Goal: Transaction & Acquisition: Purchase product/service

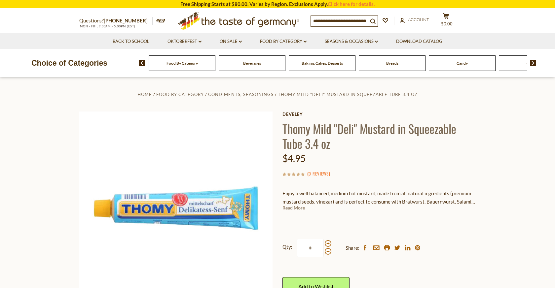
click at [296, 207] on link "Read More" at bounding box center [293, 208] width 22 height 7
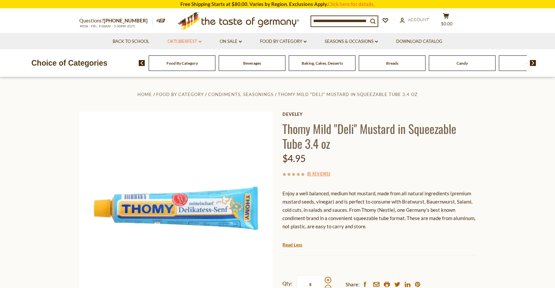
click at [194, 39] on link "Oktoberfest dropdown_arrow" at bounding box center [184, 41] width 34 height 7
click at [190, 69] on link "Oktoberfest Foods" at bounding box center [184, 70] width 41 height 6
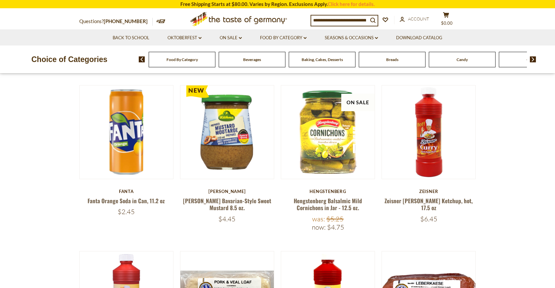
scroll to position [65, 0]
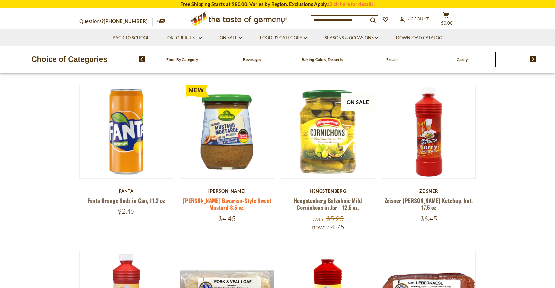
click at [241, 201] on link "Kuehne Bavarian-Style Sweet Mustard 8.5 oz." at bounding box center [227, 203] width 88 height 15
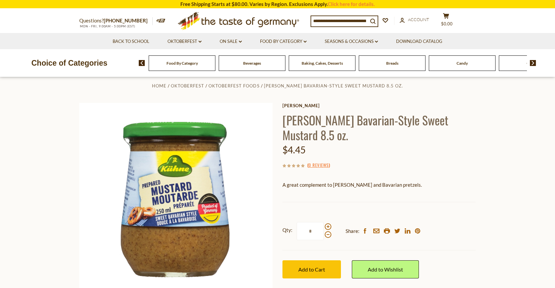
scroll to position [11, 0]
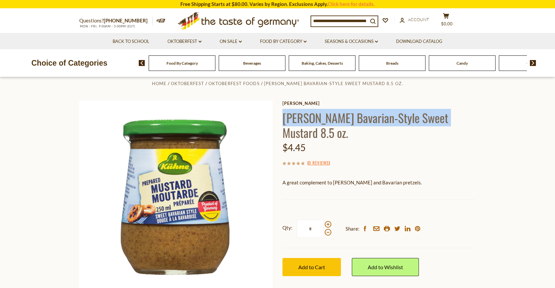
drag, startPoint x: 282, startPoint y: 117, endPoint x: 442, endPoint y: 111, distance: 160.9
click at [443, 111] on div "Home Oktoberfest Oktoberfest Foods Kuehne Bavarian-Style Sweet Mustard 8.5 oz. …" at bounding box center [277, 206] width 406 height 254
copy h1 "Kuehne Bavarian-Style Sweet Mustar"
click at [320, 267] on span "Add to Cart" at bounding box center [311, 267] width 27 height 6
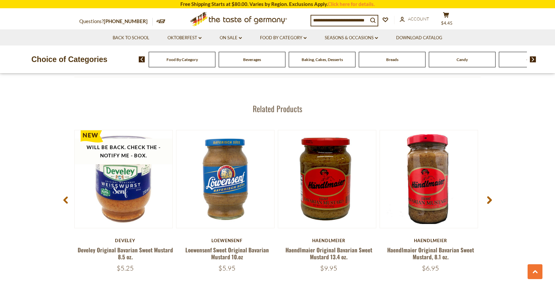
scroll to position [822, 0]
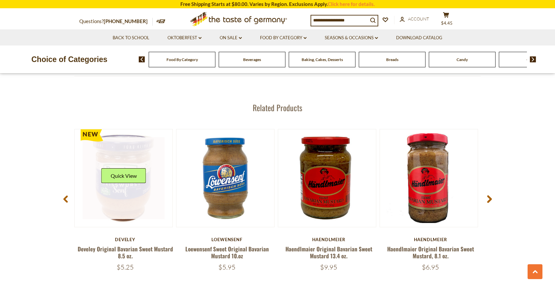
click at [120, 207] on link at bounding box center [124, 178] width 82 height 82
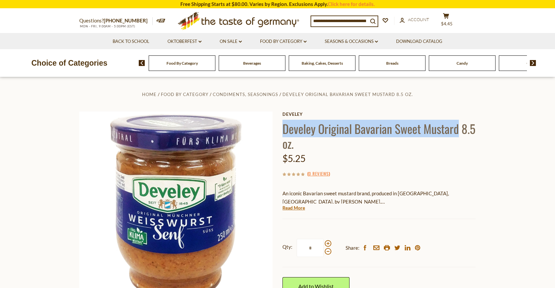
drag, startPoint x: 282, startPoint y: 128, endPoint x: 459, endPoint y: 134, distance: 176.7
click at [459, 134] on div "Home Food By Category Condiments, Seasonings Develey Original Bavarian Sweet Mu…" at bounding box center [277, 227] width 406 height 275
copy h1 "Develey Original Bavarian Sweet Mustard"
click at [197, 39] on link "Oktoberfest dropdown_arrow" at bounding box center [184, 41] width 34 height 7
click at [196, 69] on link "Oktoberfest Foods" at bounding box center [184, 70] width 41 height 6
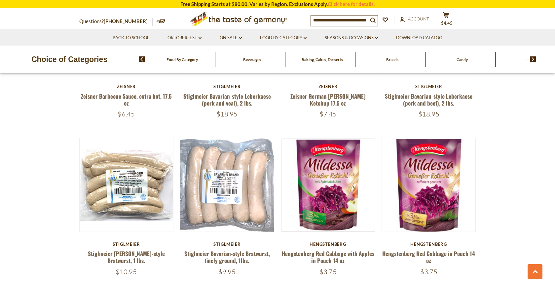
scroll to position [336, 0]
click at [232, 251] on link "Stiglmeier Bavarian-style Bratwurst, finely ground, 1lbs." at bounding box center [227, 256] width 86 height 15
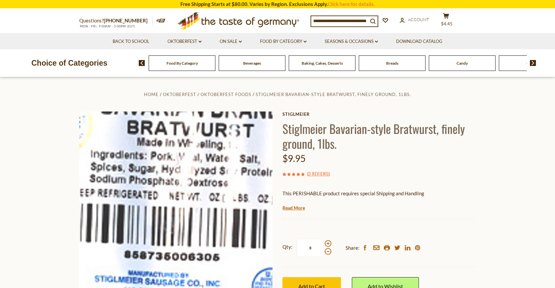
click at [167, 218] on img at bounding box center [175, 208] width 193 height 193
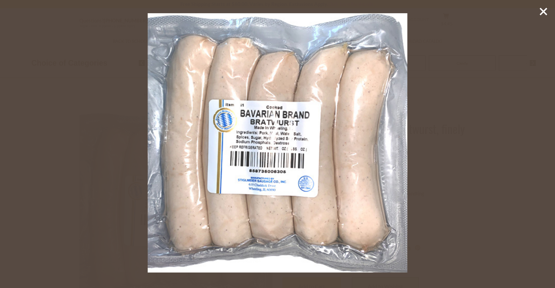
click at [543, 9] on icon at bounding box center [543, 12] width 10 height 10
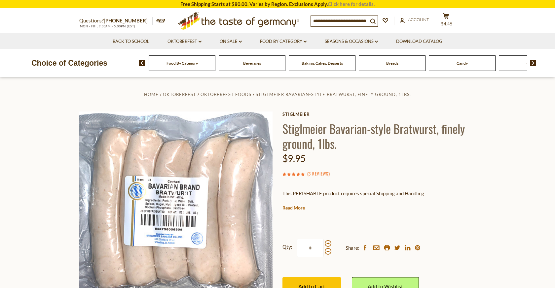
click at [342, 6] on link "Click here for details." at bounding box center [351, 4] width 47 height 6
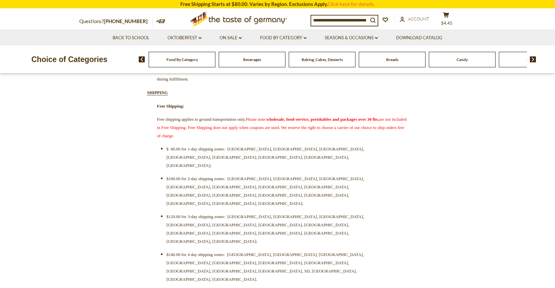
scroll to position [184, 0]
click at [443, 18] on icon at bounding box center [446, 15] width 6 height 6
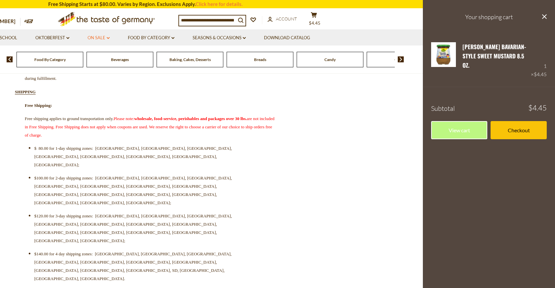
click at [108, 38] on icon "dropdown_arrow" at bounding box center [108, 38] width 3 height 2
click at [102, 53] on link "All On Sale" at bounding box center [96, 55] width 24 height 6
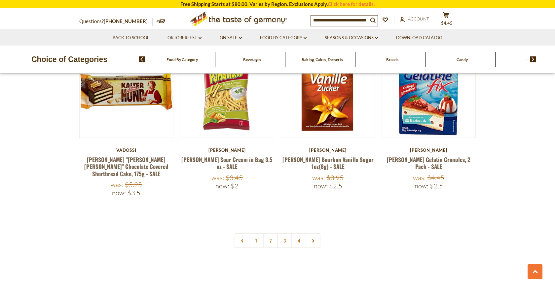
scroll to position [1501, 0]
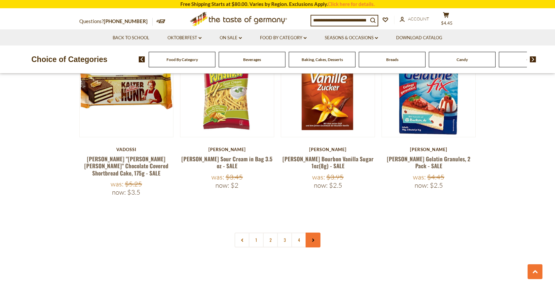
click at [314, 233] on link at bounding box center [312, 240] width 15 height 15
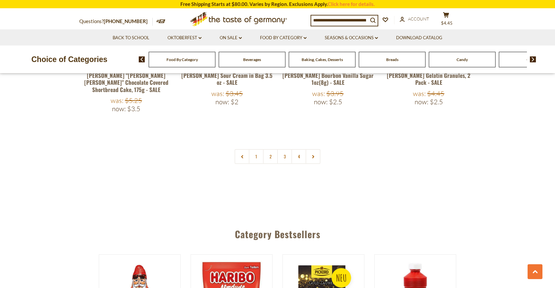
scroll to position [1582, 0]
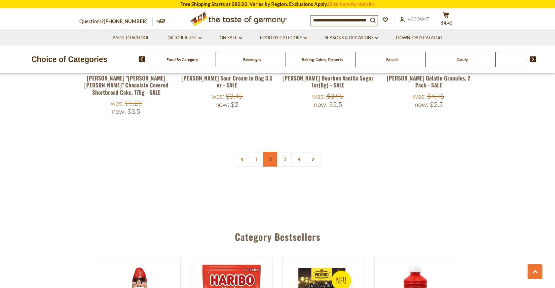
click at [267, 152] on link "2" at bounding box center [270, 159] width 15 height 15
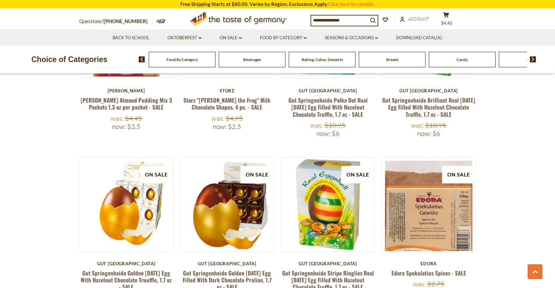
scroll to position [1042, 0]
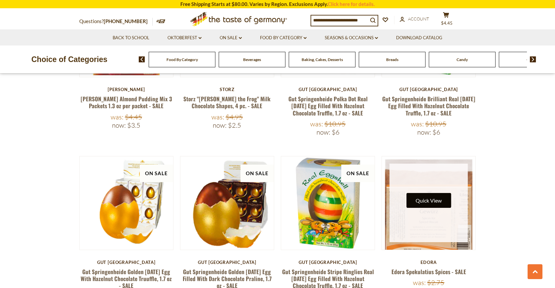
click at [426, 193] on button "Quick View" at bounding box center [428, 200] width 45 height 15
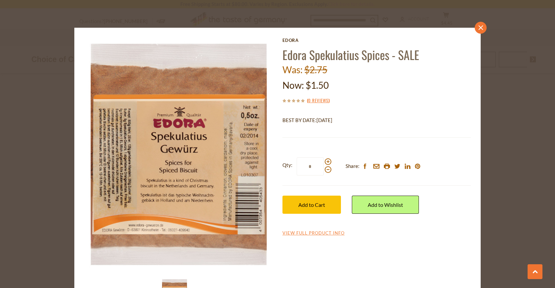
click at [479, 26] on icon at bounding box center [480, 27] width 5 height 5
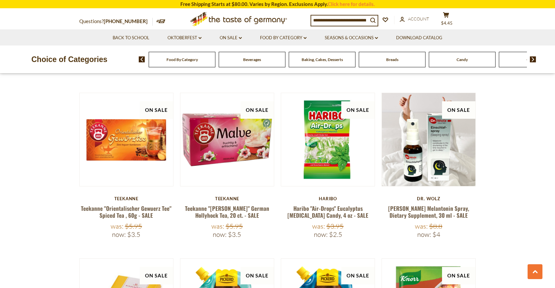
scroll to position [1279, 0]
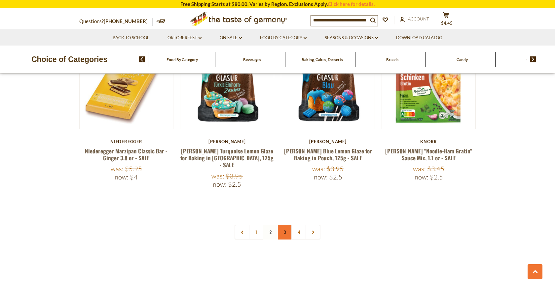
click at [286, 225] on link "3" at bounding box center [284, 232] width 15 height 15
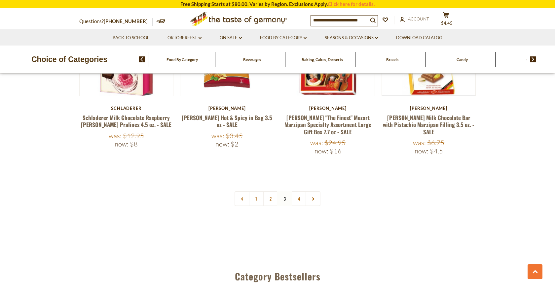
scroll to position [1572, 0]
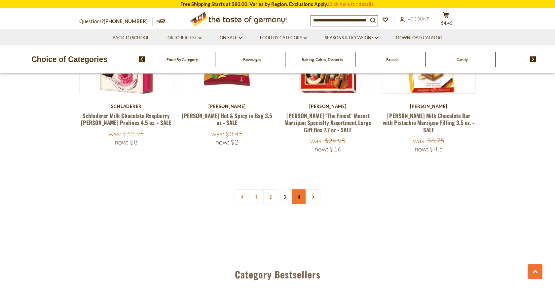
click at [296, 190] on link "4" at bounding box center [298, 197] width 15 height 15
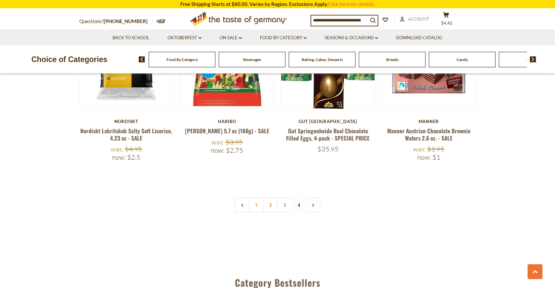
scroll to position [1350, 0]
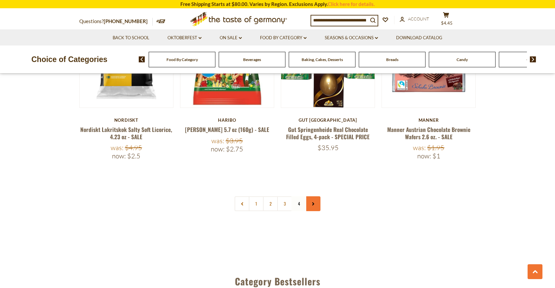
click at [309, 196] on link at bounding box center [312, 203] width 15 height 15
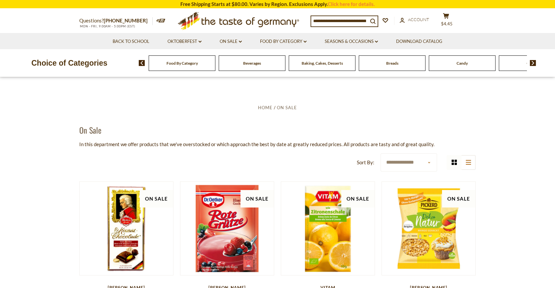
scroll to position [0, 0]
click at [196, 41] on link "Oktoberfest dropdown_arrow" at bounding box center [184, 41] width 34 height 7
click at [119, 40] on link "Back to School" at bounding box center [131, 41] width 37 height 7
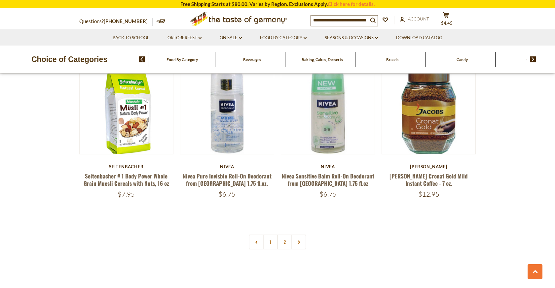
scroll to position [1512, 0]
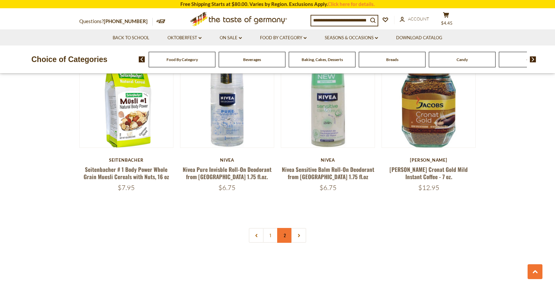
click at [288, 230] on link "2" at bounding box center [284, 235] width 15 height 15
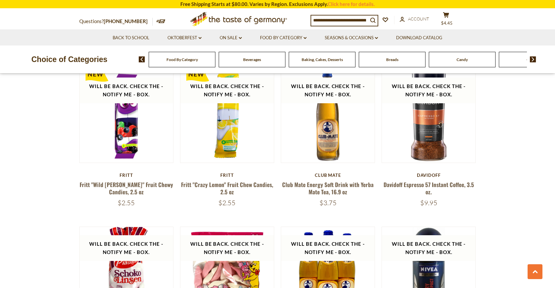
scroll to position [1123, 0]
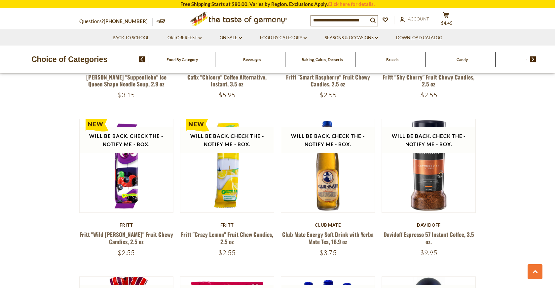
click at [215, 62] on div "Breads" at bounding box center [182, 60] width 67 height 16
click at [392, 61] on span "Breads" at bounding box center [392, 59] width 12 height 5
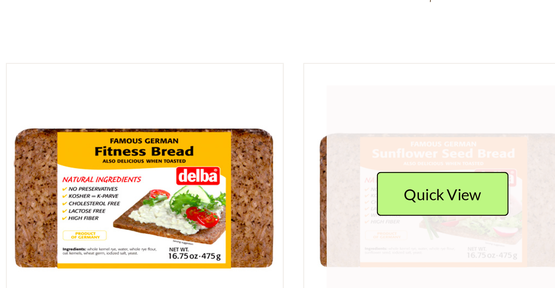
scroll to position [913, 0]
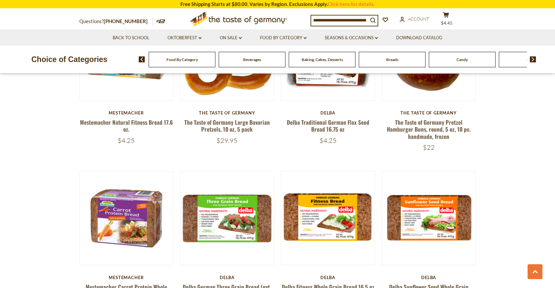
click at [523, 205] on section "**********" at bounding box center [277, 96] width 555 height 1586
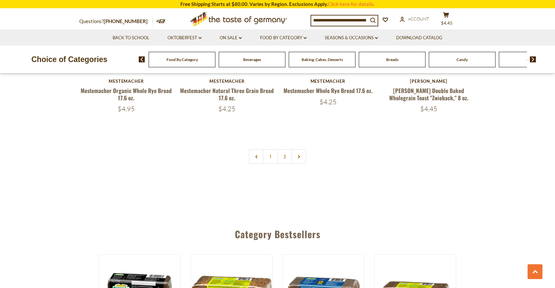
scroll to position [1583, 0]
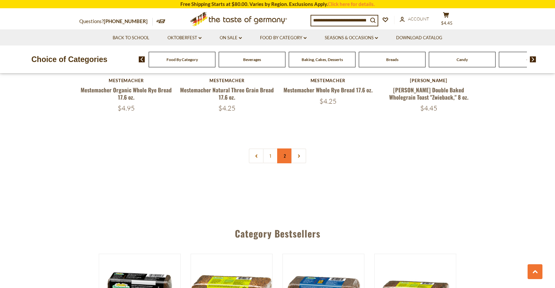
click at [284, 156] on link "2" at bounding box center [284, 156] width 15 height 15
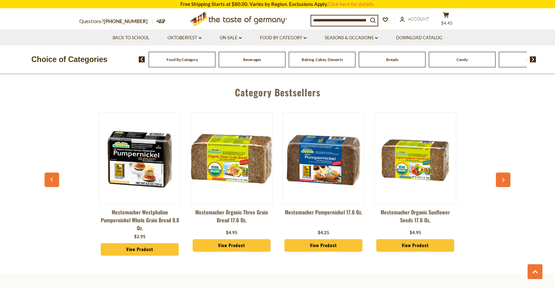
scroll to position [1099, 0]
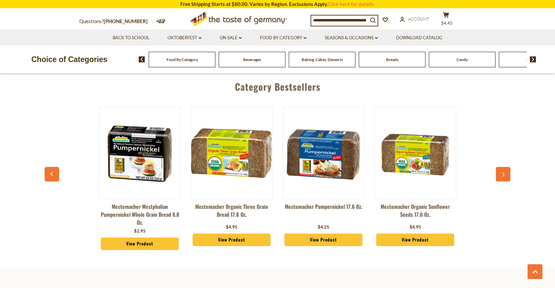
click at [501, 167] on button "button" at bounding box center [503, 174] width 15 height 15
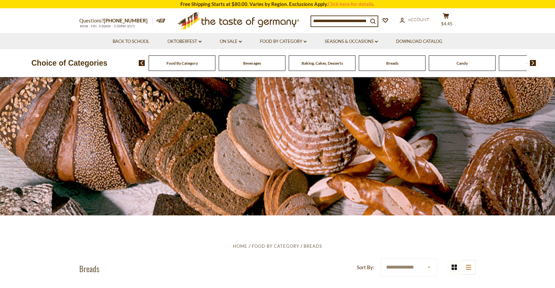
scroll to position [0, 0]
click at [373, 40] on link "Seasons & Occasions dropdown_arrow" at bounding box center [351, 41] width 53 height 7
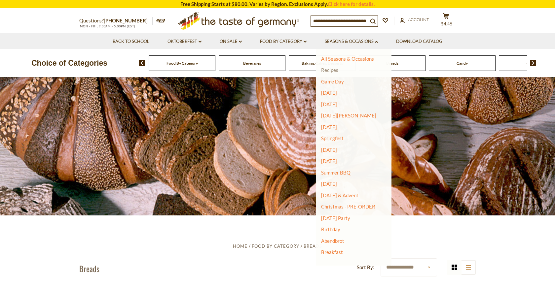
click at [334, 70] on link "Recipes" at bounding box center [329, 70] width 17 height 6
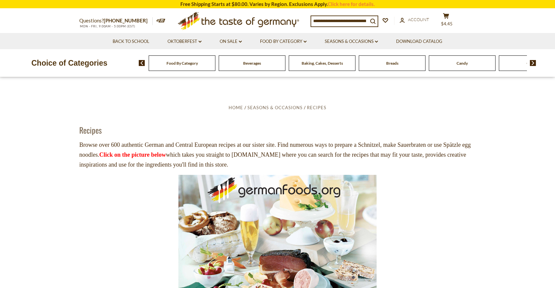
click at [296, 210] on img at bounding box center [277, 241] width 198 height 132
click at [404, 40] on link "Download Catalog" at bounding box center [419, 41] width 46 height 7
click at [452, 21] on span "$4.45" at bounding box center [447, 23] width 12 height 5
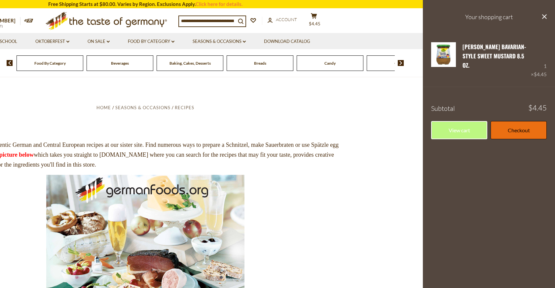
click at [511, 121] on link "Checkout" at bounding box center [518, 130] width 56 height 18
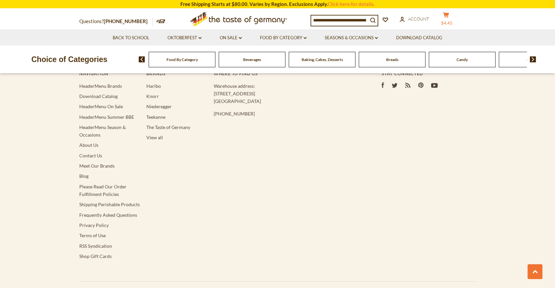
scroll to position [427, 0]
click at [118, 207] on link "Shipping Perishable Products" at bounding box center [109, 204] width 60 height 6
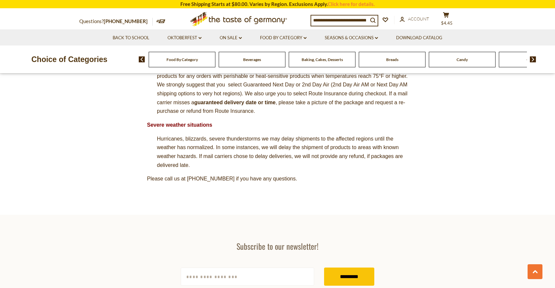
scroll to position [596, 0]
click at [452, 20] on span "$4.45" at bounding box center [447, 22] width 12 height 5
